Goal: Task Accomplishment & Management: Complete application form

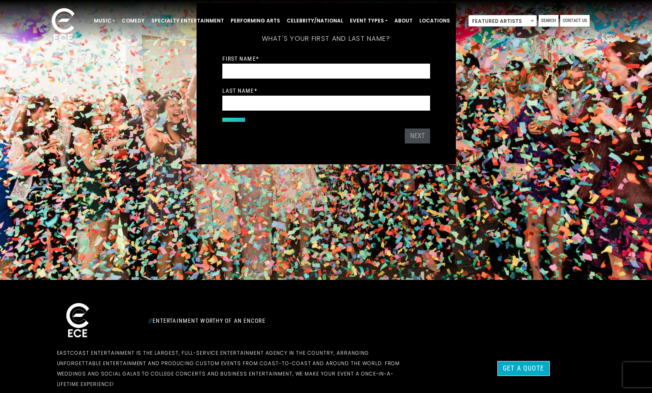
scroll to position [125, 0]
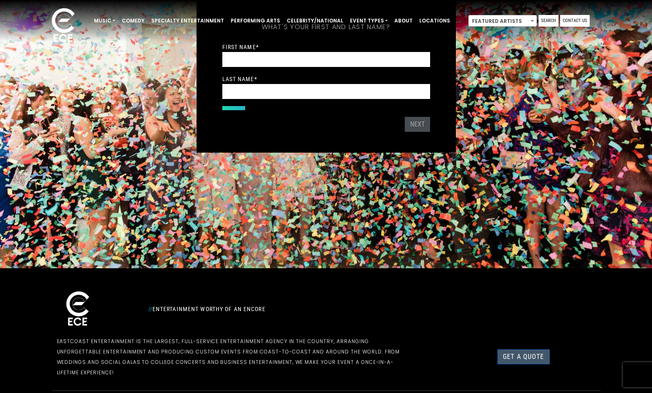
click at [533, 350] on link "Get a Quote" at bounding box center [524, 356] width 52 height 15
